Goal: Check status: Check status

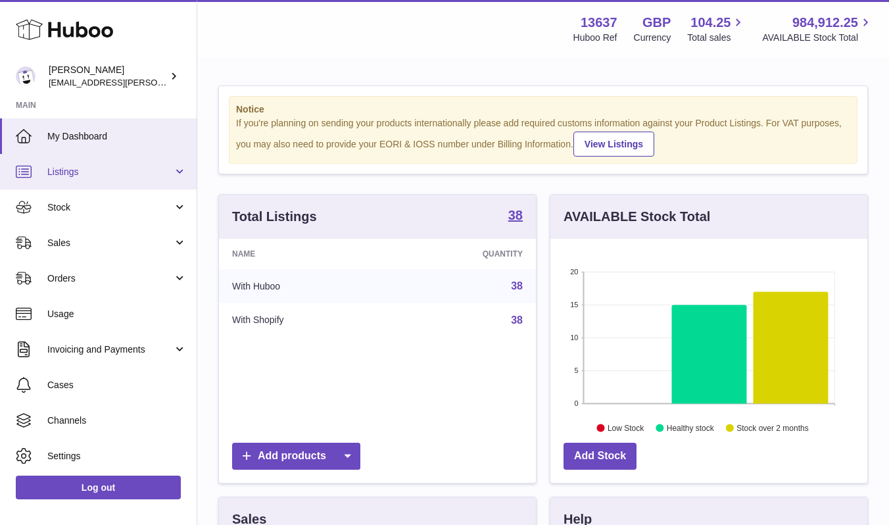
scroll to position [205, 317]
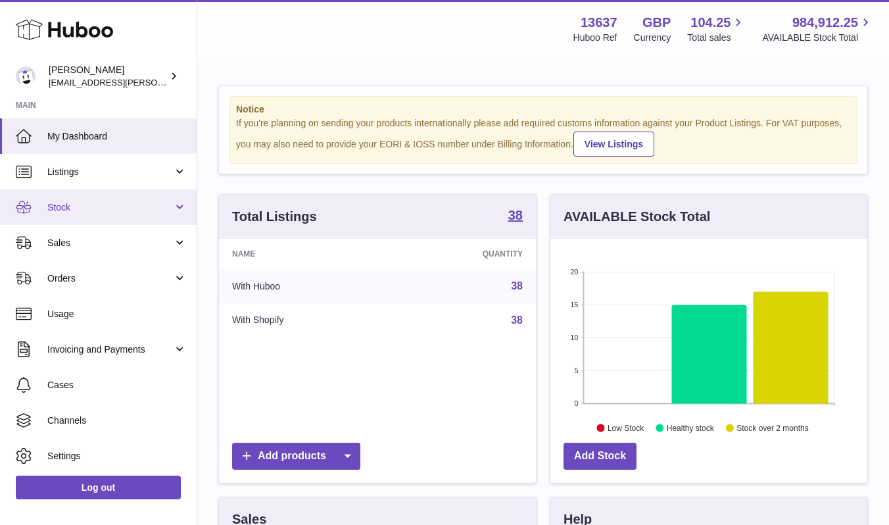
click at [88, 208] on span "Stock" at bounding box center [110, 207] width 126 height 12
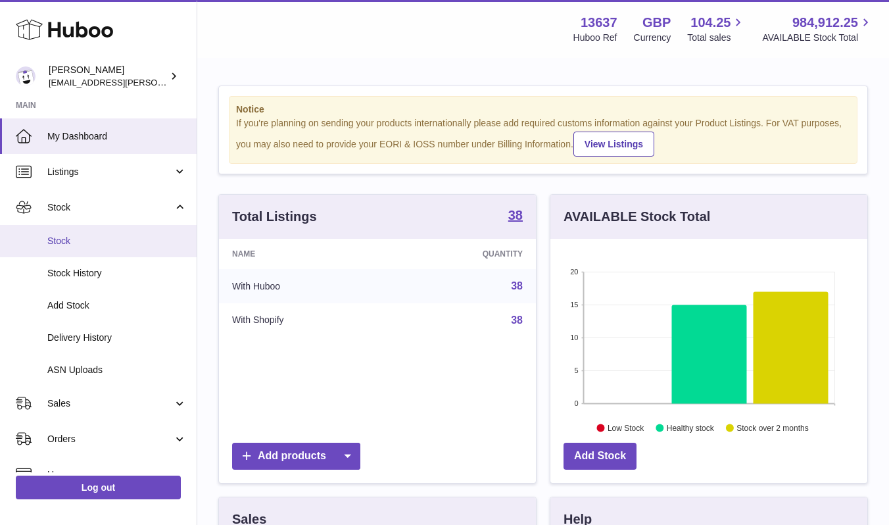
click at [97, 243] on span "Stock" at bounding box center [116, 241] width 139 height 12
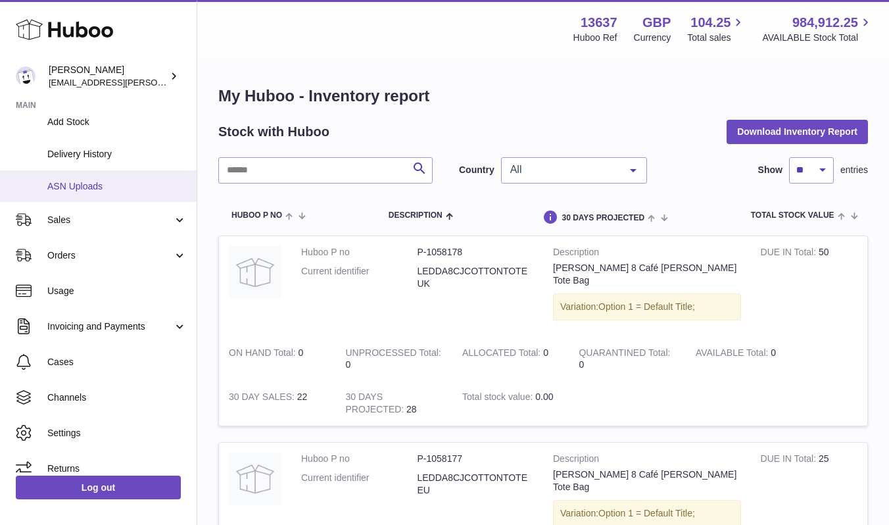
scroll to position [197, 0]
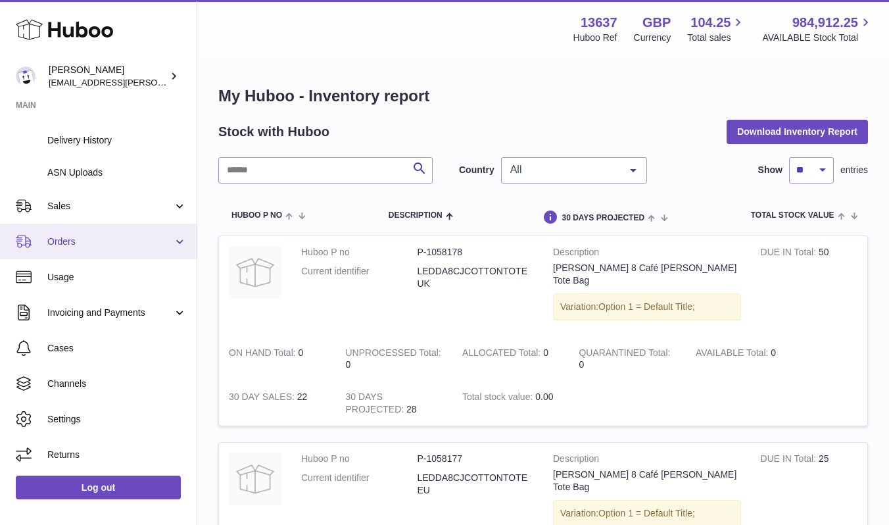
click at [80, 242] on span "Orders" at bounding box center [110, 241] width 126 height 12
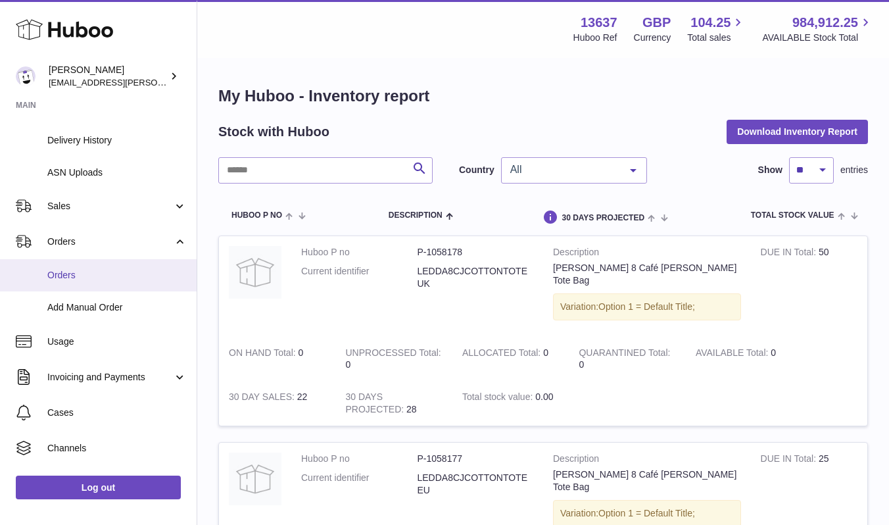
click at [94, 270] on span "Orders" at bounding box center [116, 275] width 139 height 12
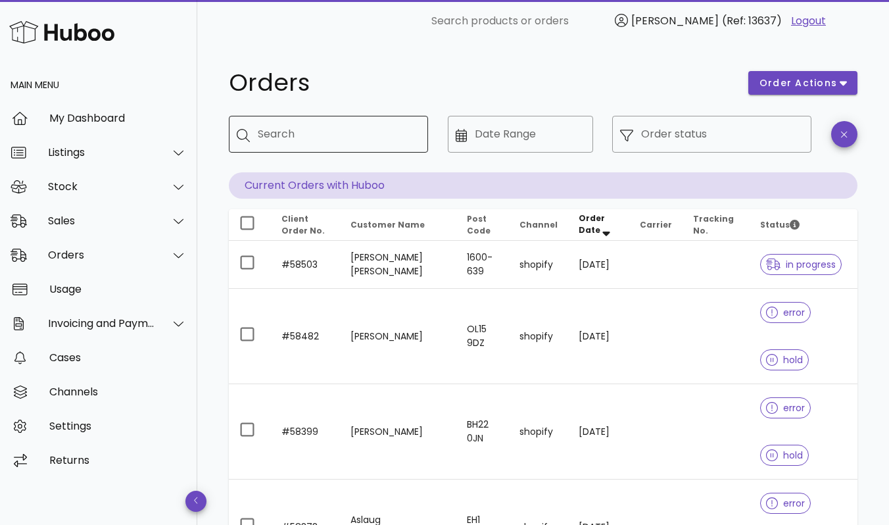
click at [315, 125] on input "Search" at bounding box center [338, 134] width 160 height 21
paste input "**********"
type input "**********"
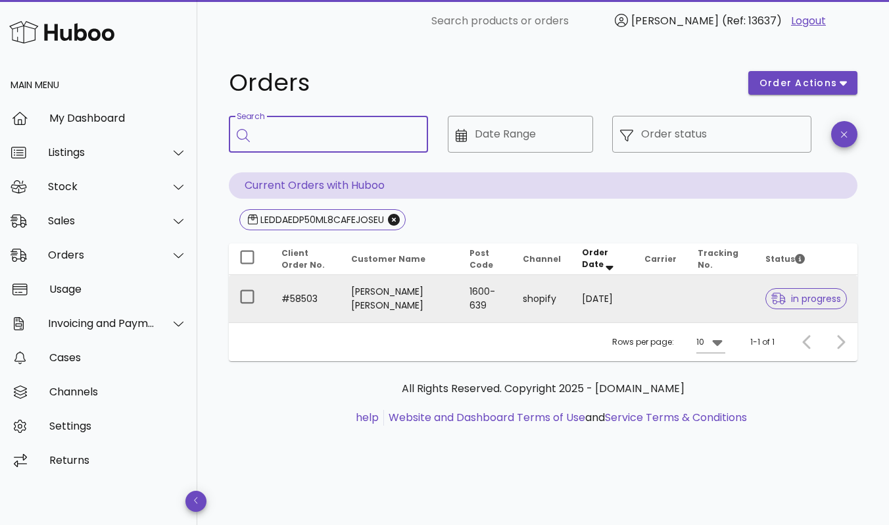
click at [663, 294] on td at bounding box center [660, 298] width 53 height 47
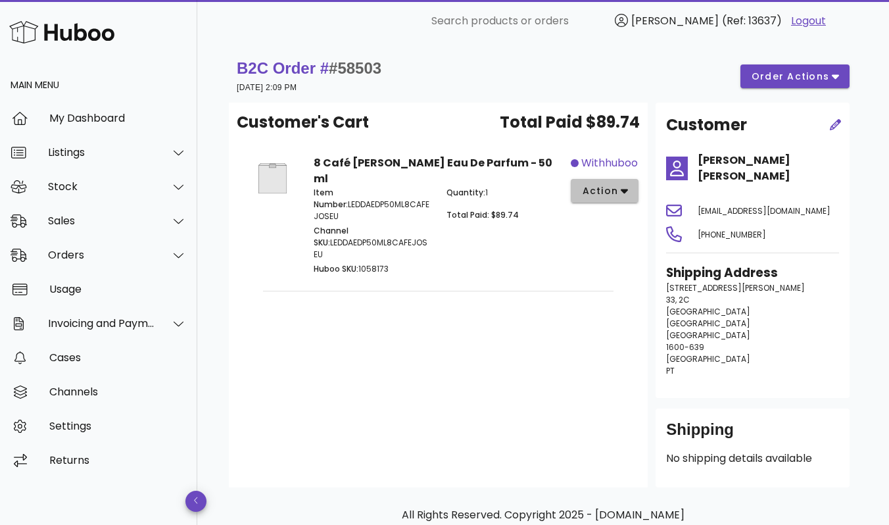
click at [615, 197] on span "action" at bounding box center [599, 191] width 37 height 14
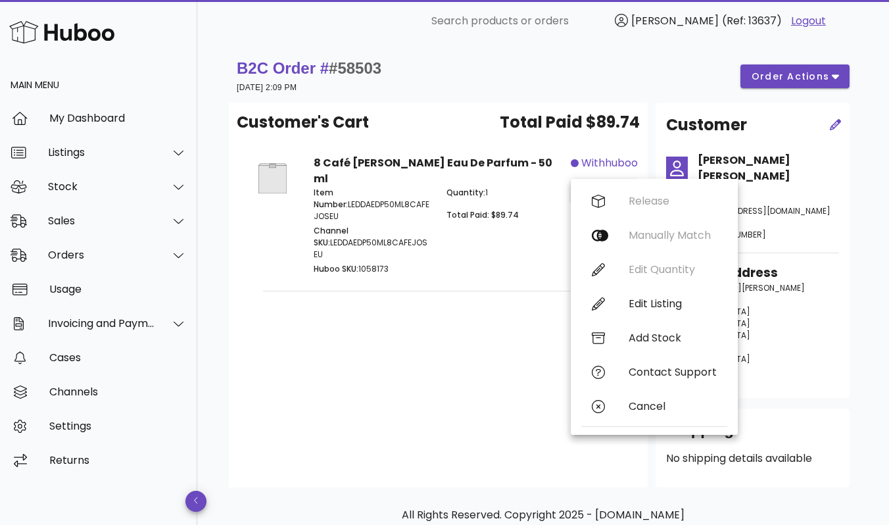
click at [349, 357] on div "Customer's Cart Total Paid $89.74 8 Café Josephine Eau De Parfum - 50 ml Item N…" at bounding box center [438, 295] width 419 height 385
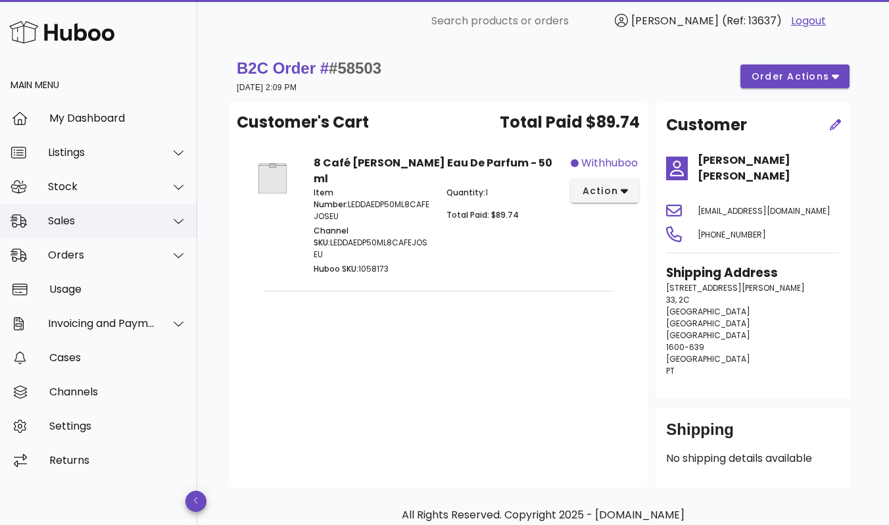
click at [84, 220] on div "Sales" at bounding box center [101, 220] width 107 height 12
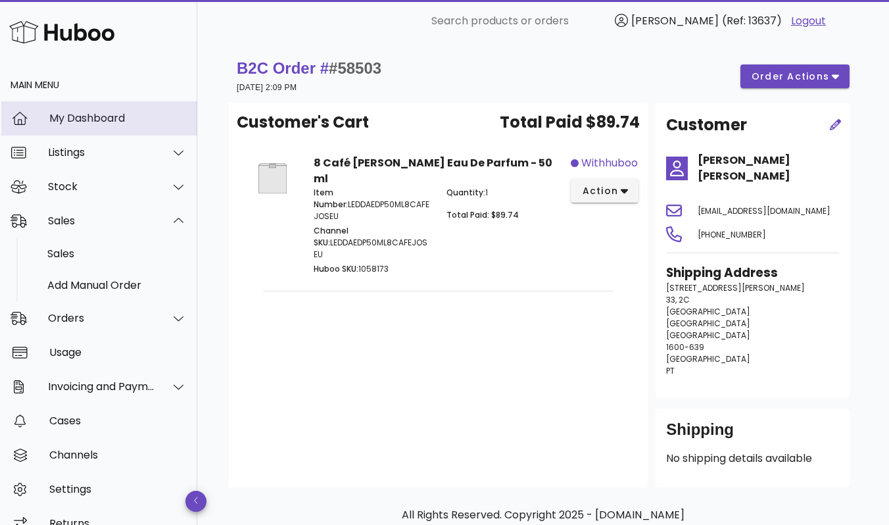
click at [80, 113] on div "My Dashboard" at bounding box center [117, 118] width 137 height 12
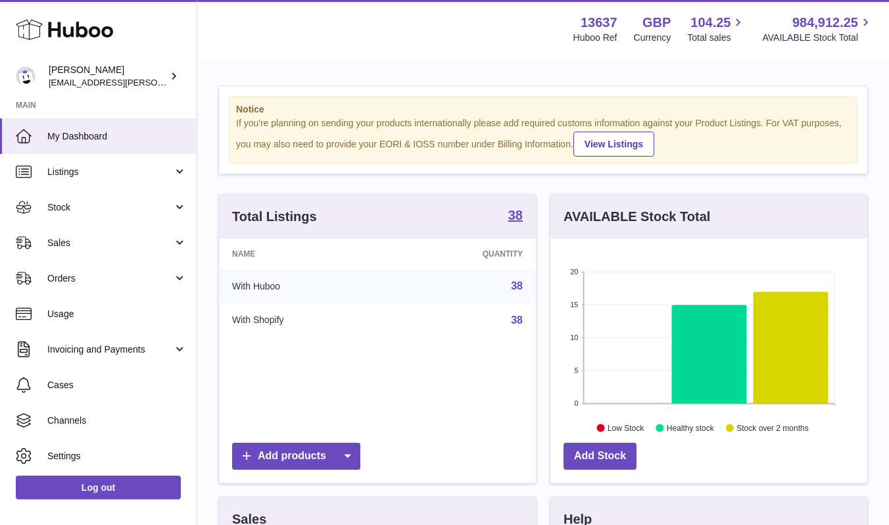
scroll to position [205, 317]
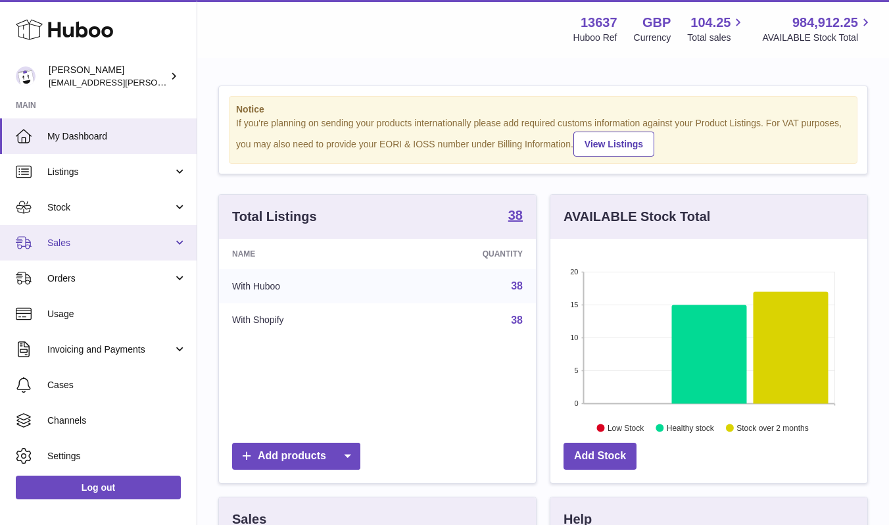
click at [88, 243] on span "Sales" at bounding box center [110, 243] width 126 height 12
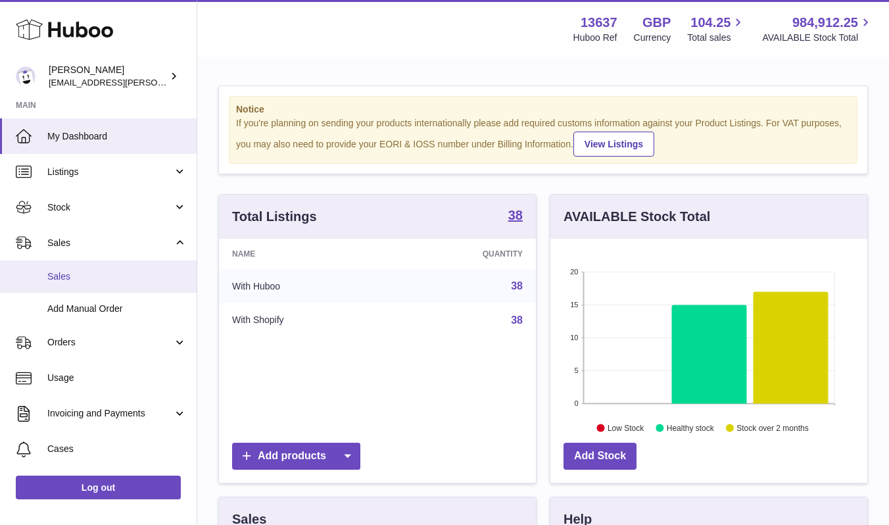
click at [99, 281] on span "Sales" at bounding box center [116, 276] width 139 height 12
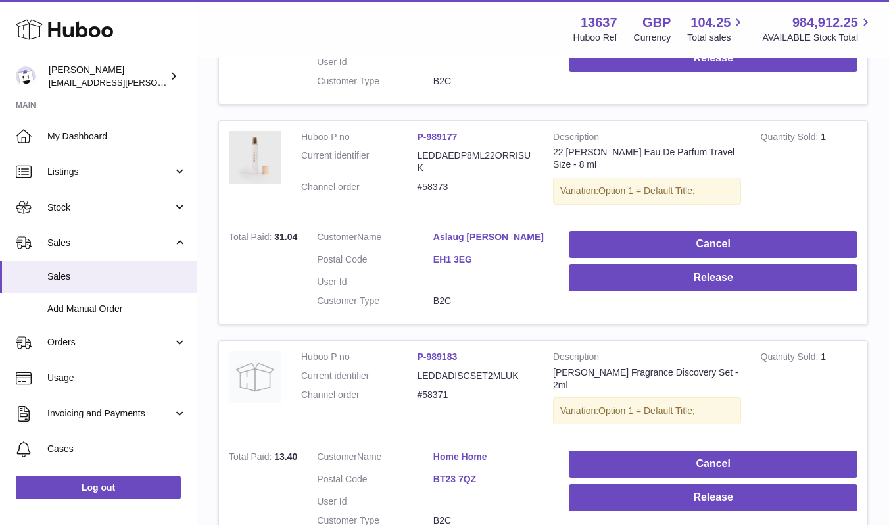
scroll to position [1725, 0]
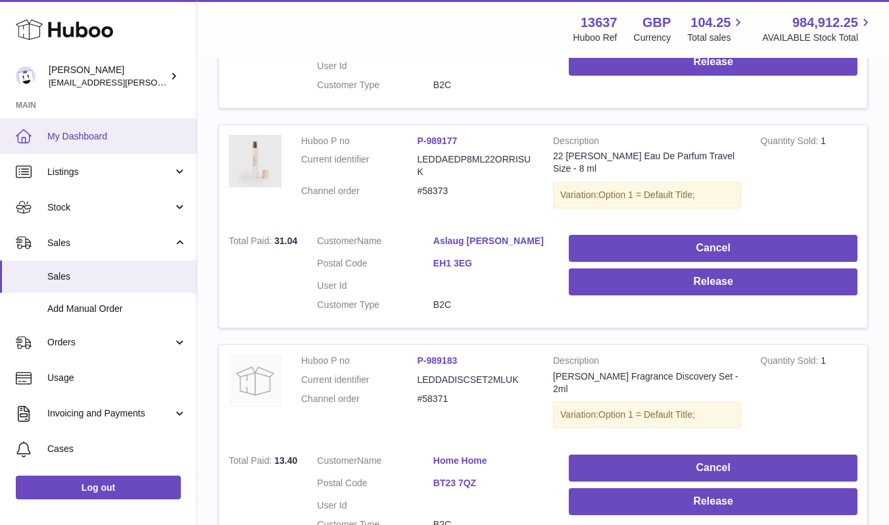
click at [128, 143] on link "My Dashboard" at bounding box center [98, 136] width 197 height 36
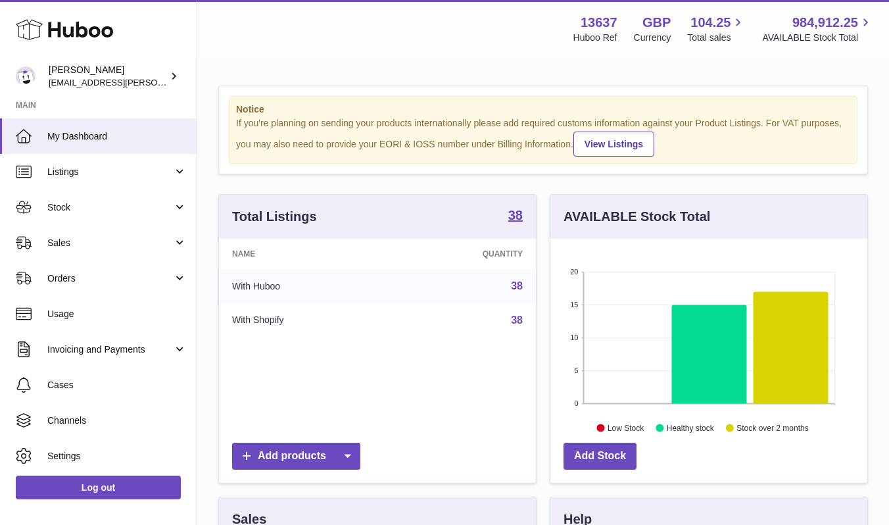
scroll to position [205, 317]
